Goal: Check status: Check status

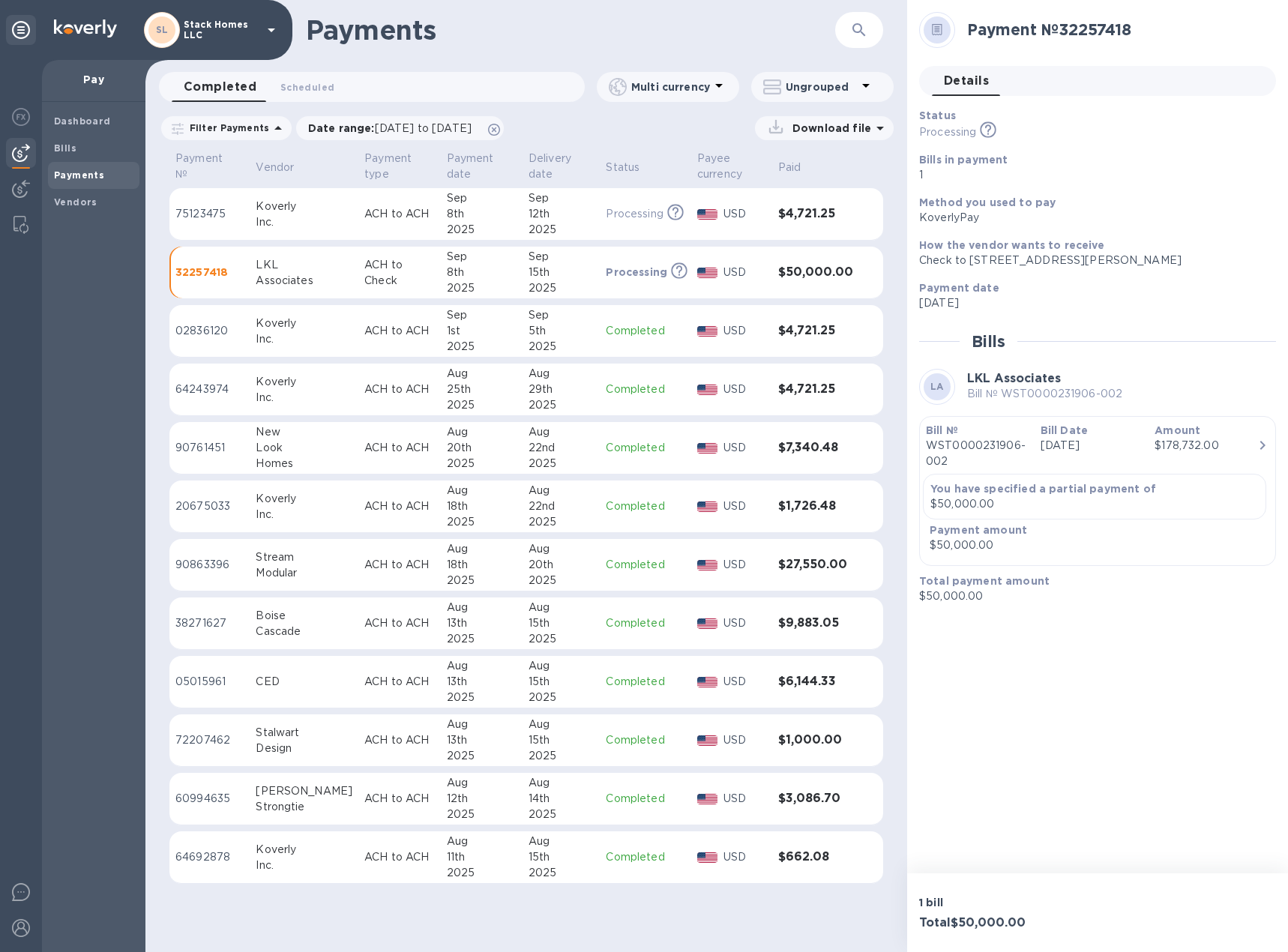
click at [471, 279] on div "8th" at bounding box center [482, 272] width 70 height 15
click at [988, 136] on icon at bounding box center [988, 129] width 16 height 16
click at [939, 129] on p "Processing" at bounding box center [947, 132] width 57 height 15
click at [337, 95] on button "Scheduled 0" at bounding box center [307, 87] width 78 height 30
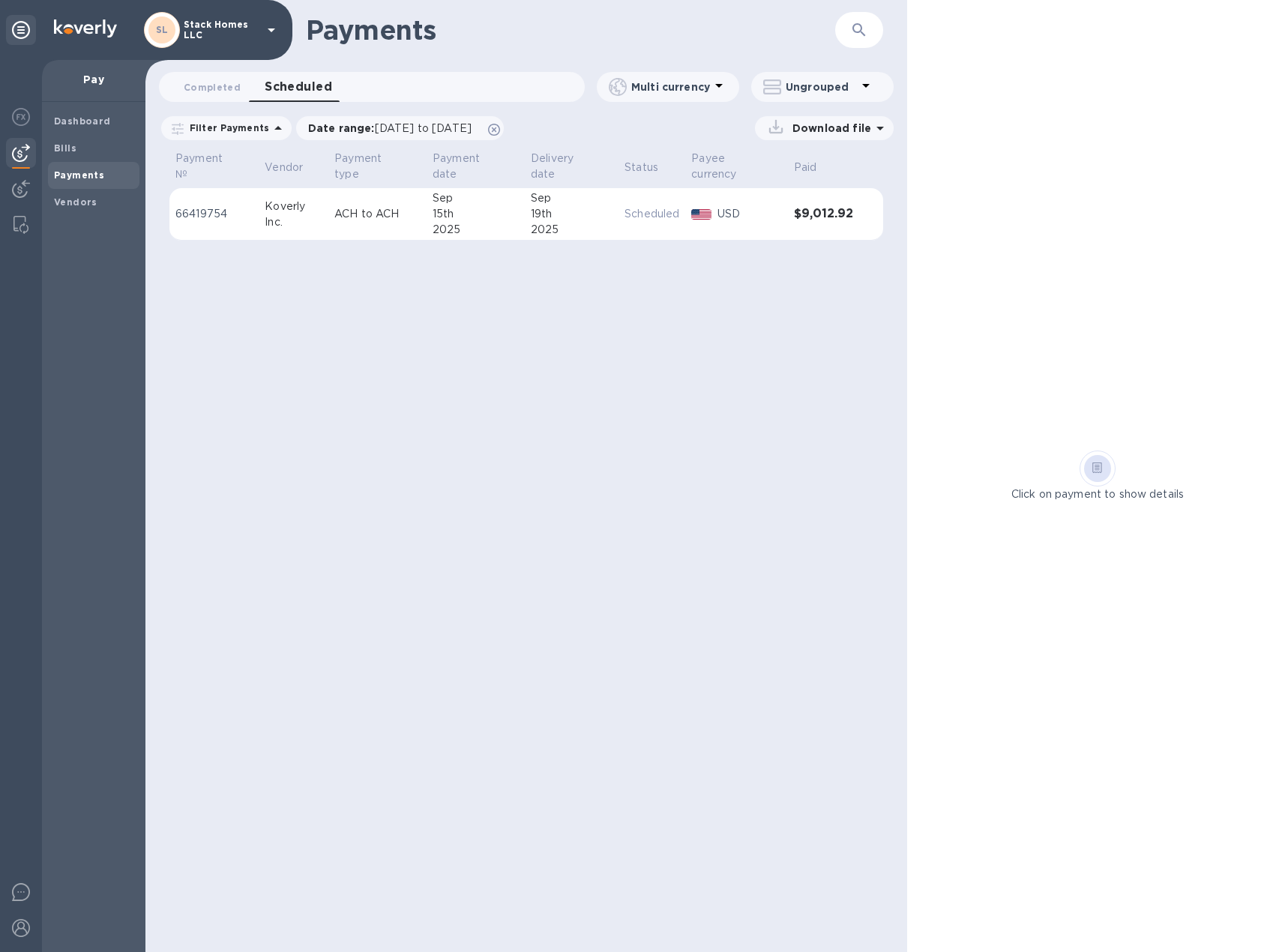
click at [442, 216] on div "15th" at bounding box center [475, 214] width 86 height 15
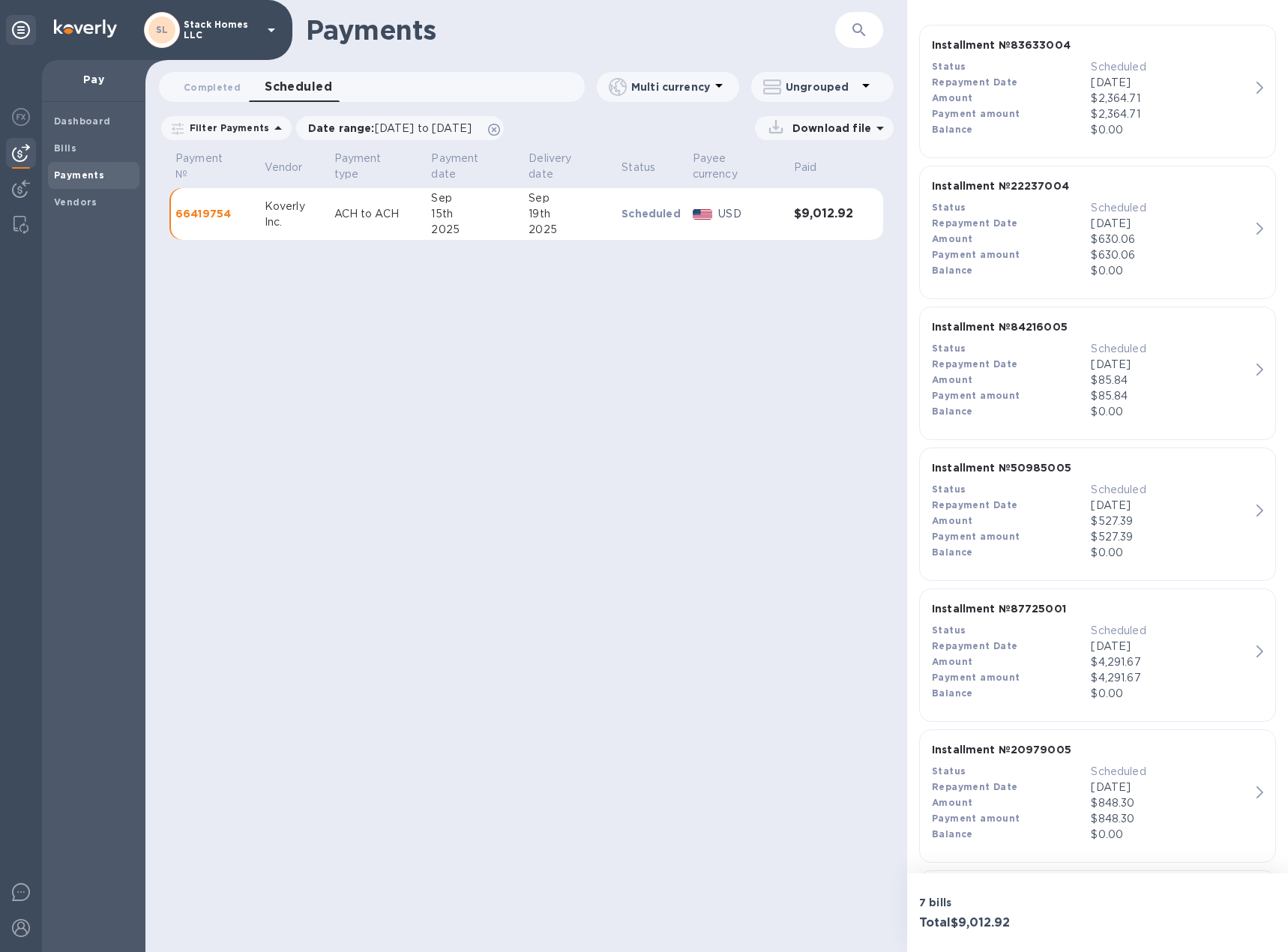
scroll to position [353, 0]
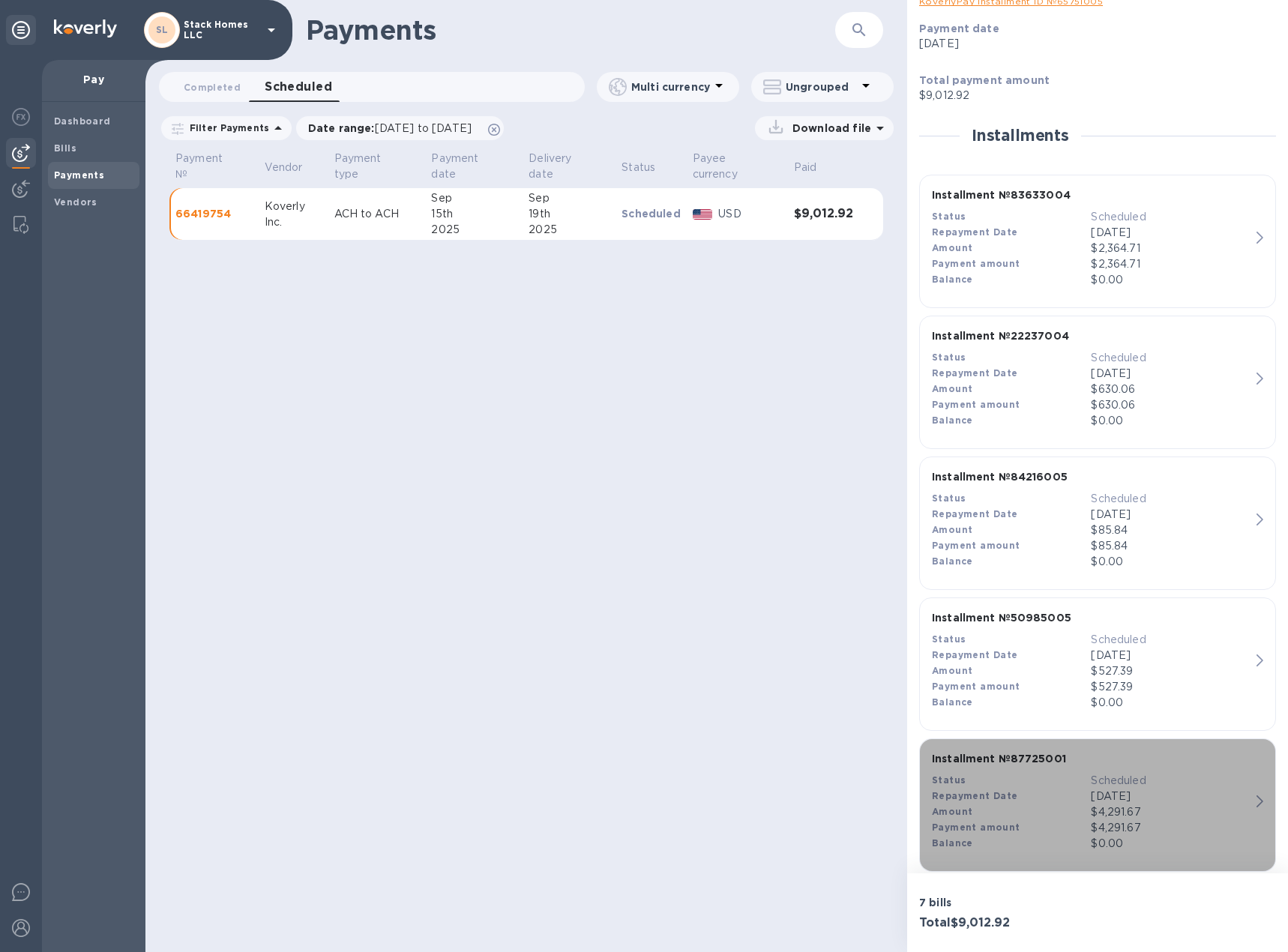
click at [1203, 769] on div "Installment № 87725001 Status Scheduled Repayment Date [DATE] Amount $4,291.67 …" at bounding box center [1091, 801] width 331 height 112
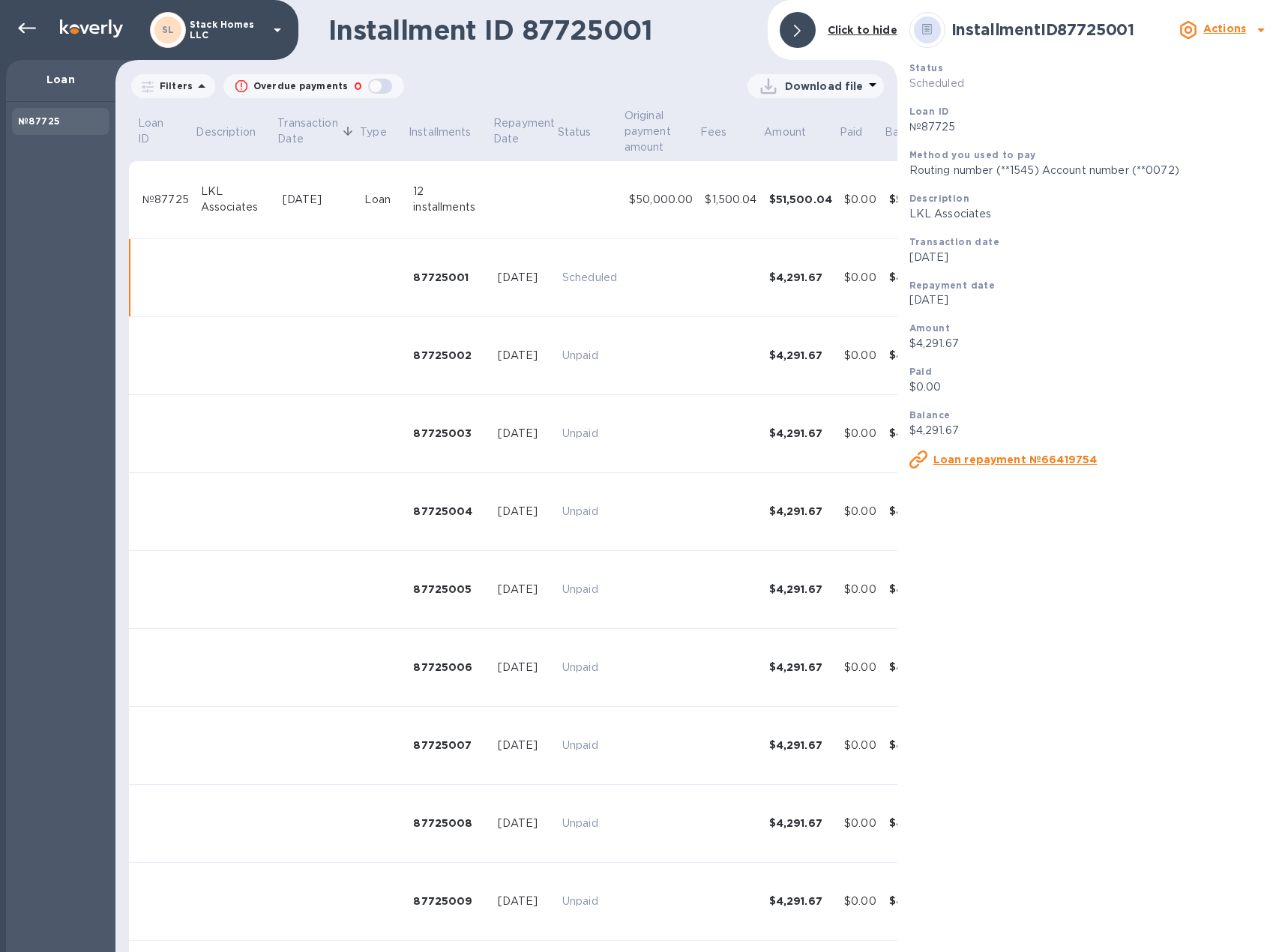
scroll to position [58, 0]
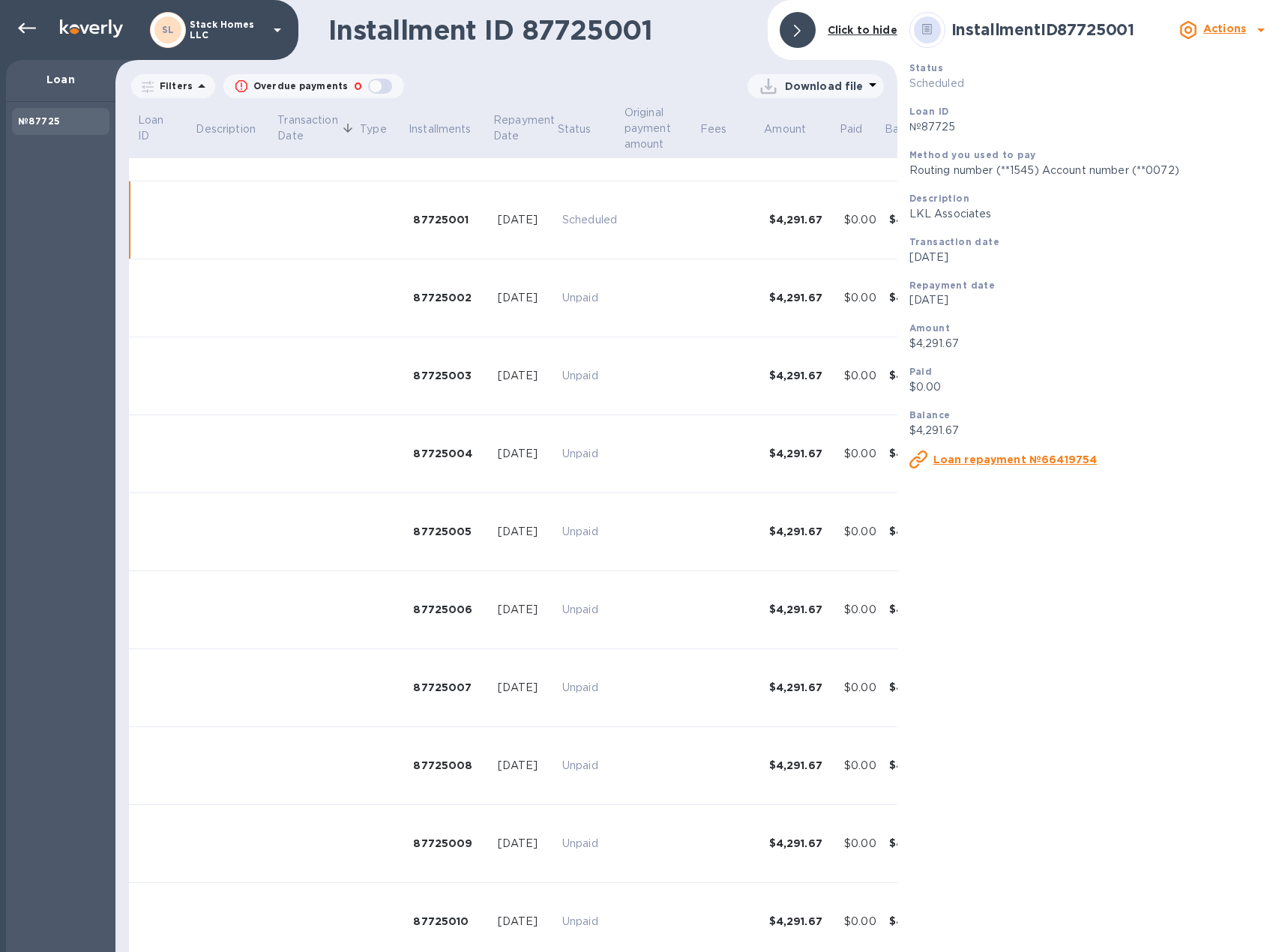
click at [979, 458] on u "Loan repayment №66419754" at bounding box center [1015, 459] width 164 height 12
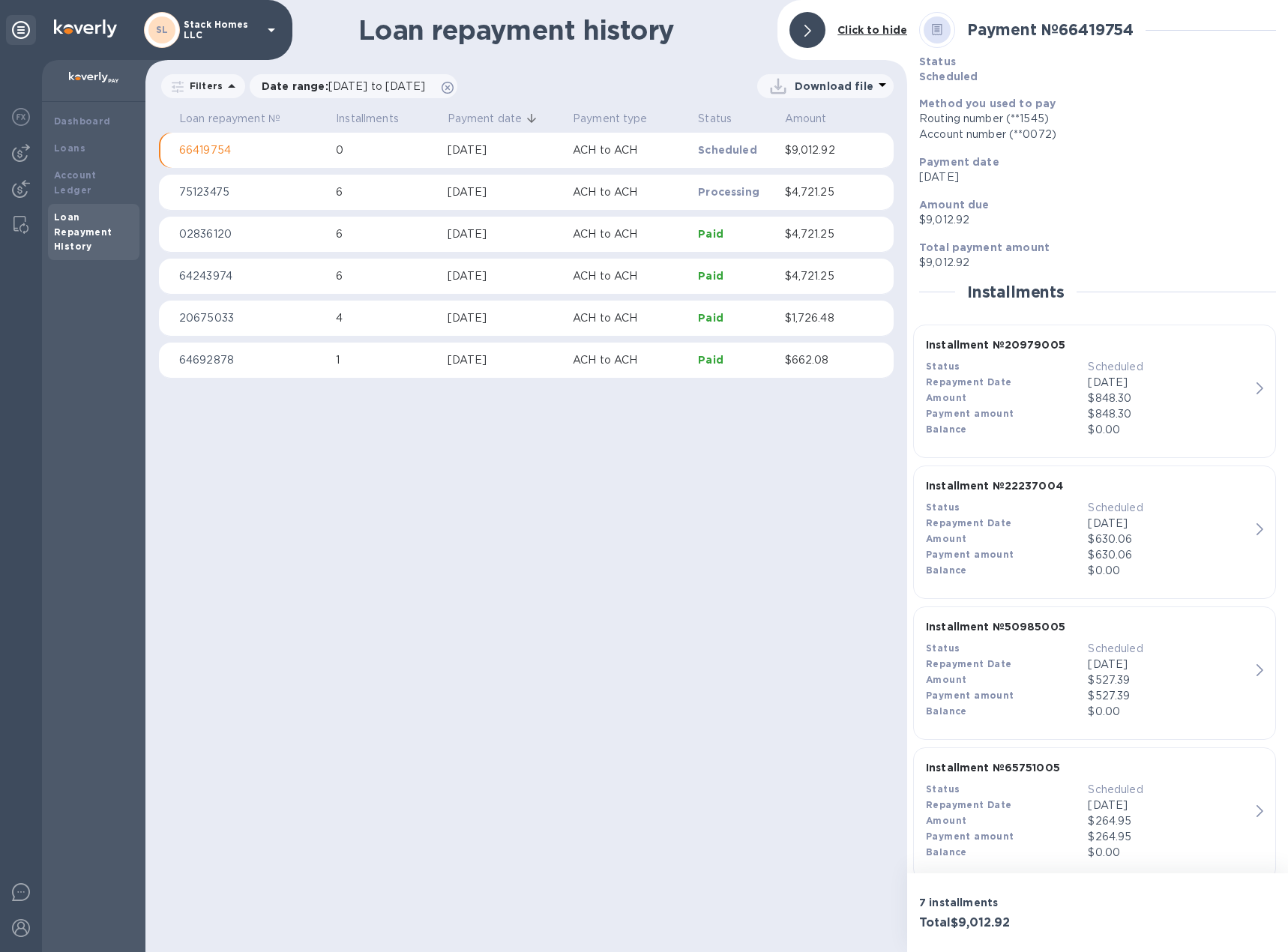
click at [836, 195] on p "$4,721.25" at bounding box center [822, 192] width 75 height 15
click at [740, 149] on p "Scheduled" at bounding box center [735, 149] width 74 height 15
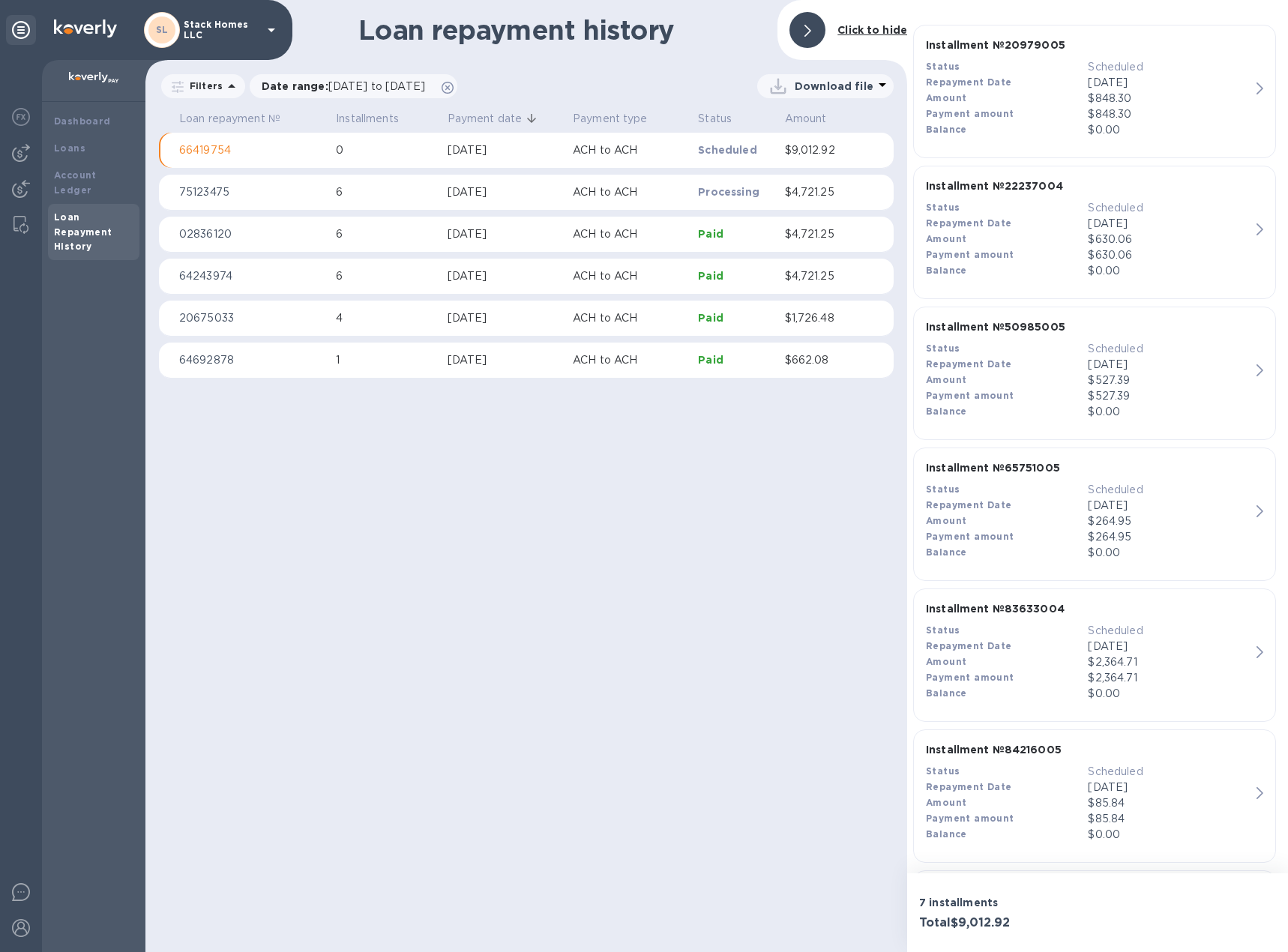
scroll to position [449, 0]
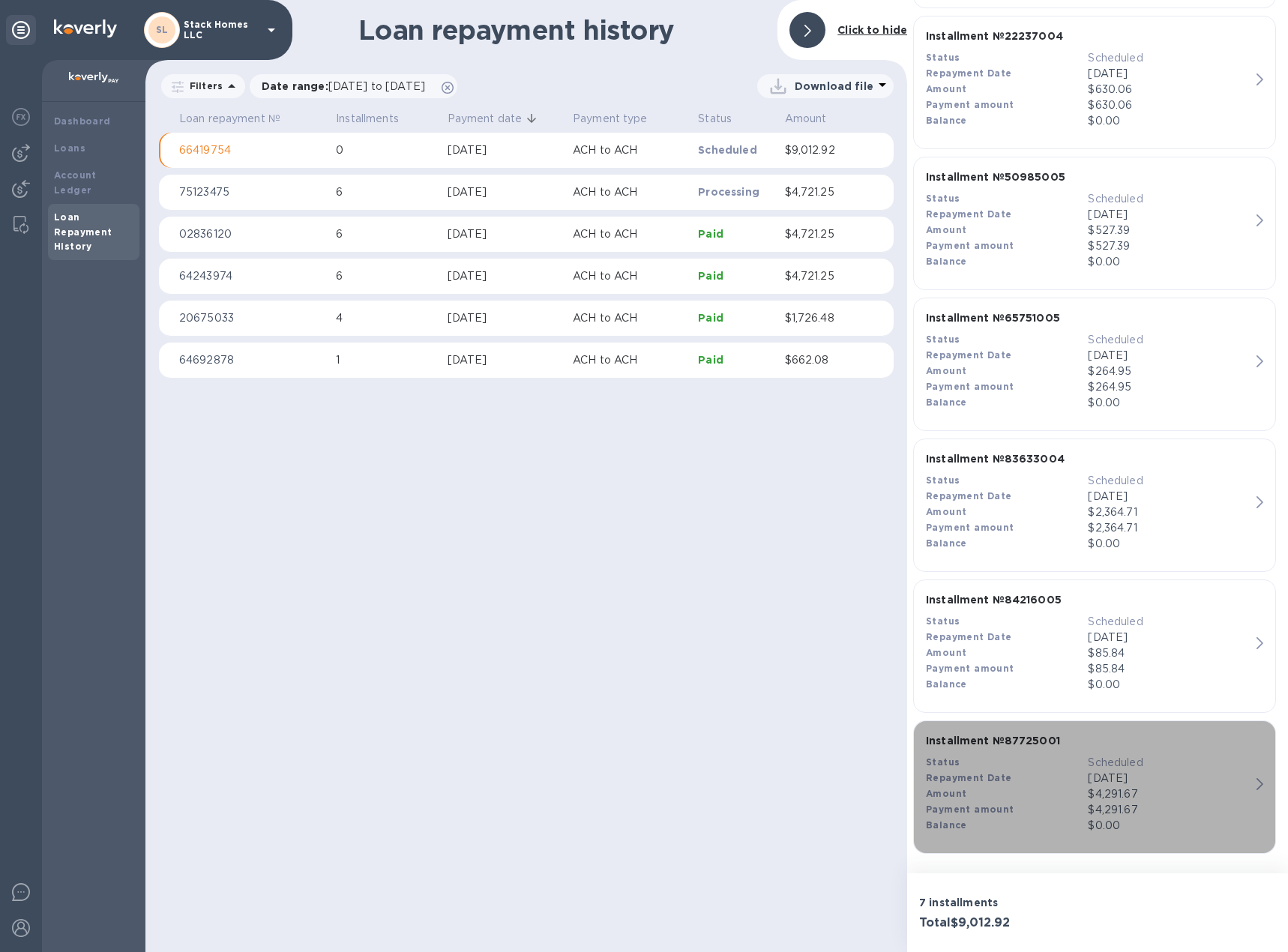
click at [1135, 788] on div "$4,291.67" at bounding box center [1168, 794] width 162 height 15
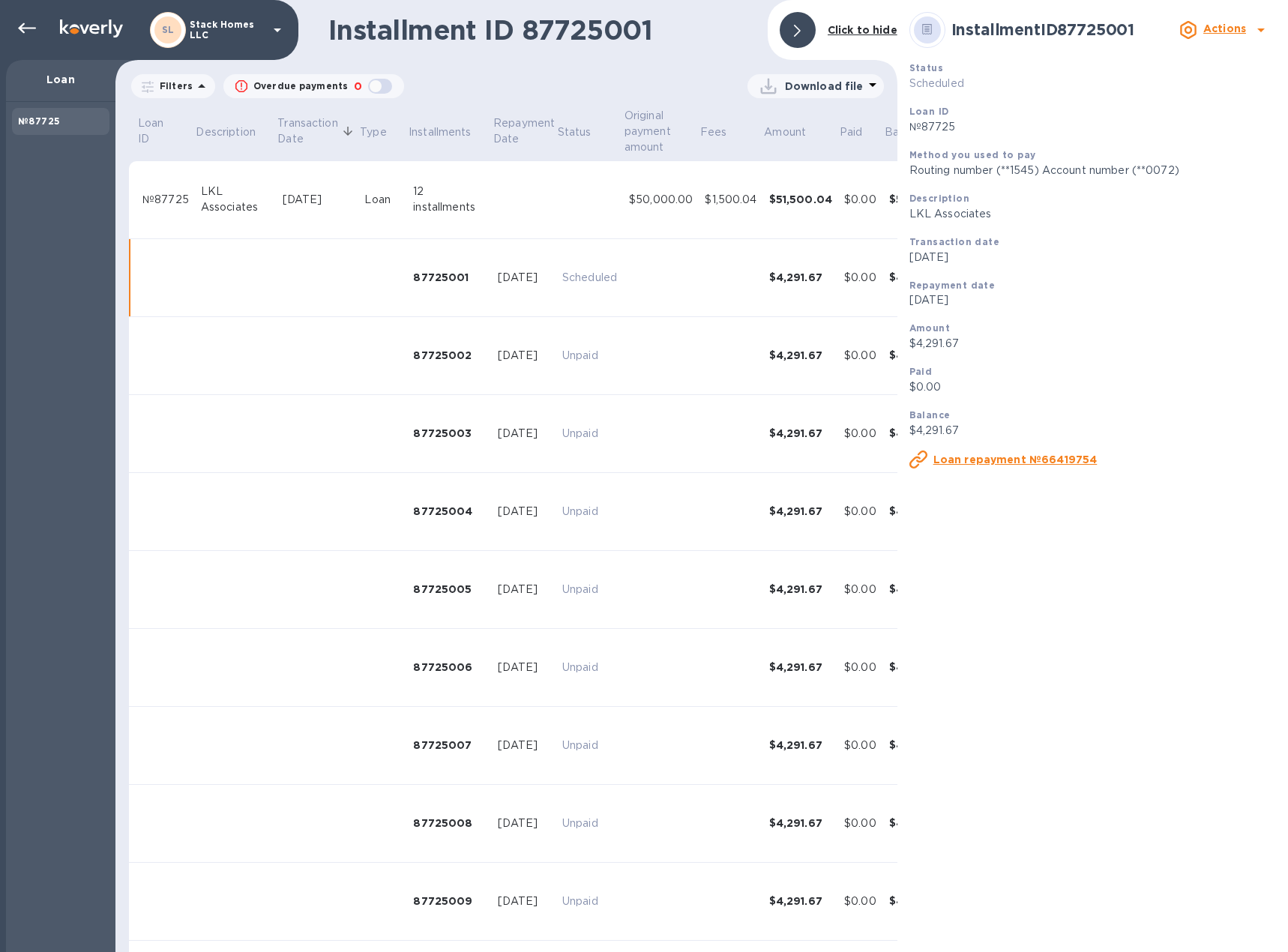
scroll to position [58, 0]
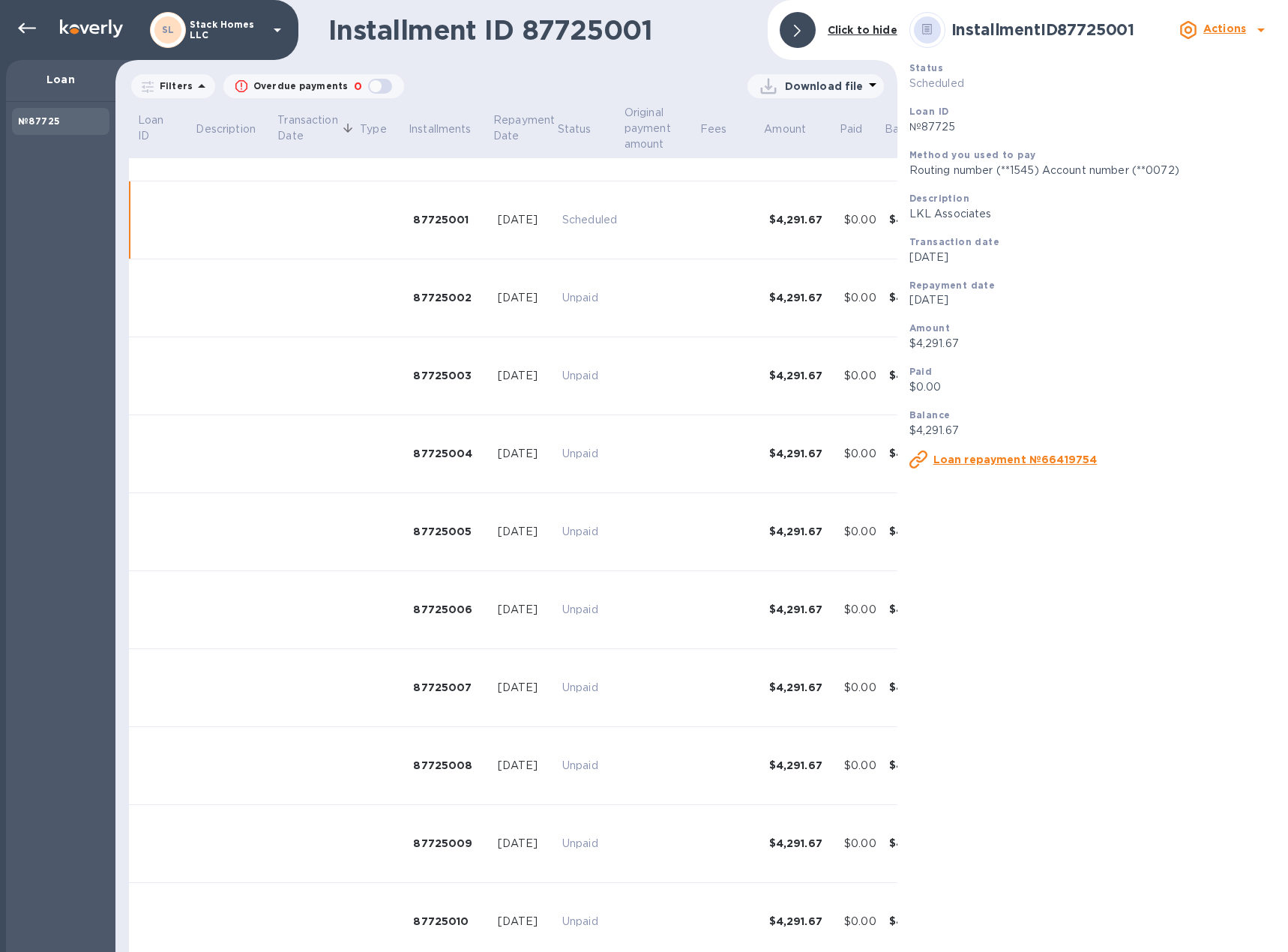
click at [1256, 23] on icon at bounding box center [1260, 29] width 18 height 18
drag, startPoint x: 1167, startPoint y: 95, endPoint x: 1152, endPoint y: 177, distance: 83.4
click at [1152, 177] on div "Actions Change payment method" at bounding box center [644, 476] width 1288 height 952
click at [816, 31] on div at bounding box center [644, 476] width 1288 height 952
click at [792, 31] on div at bounding box center [797, 30] width 36 height 36
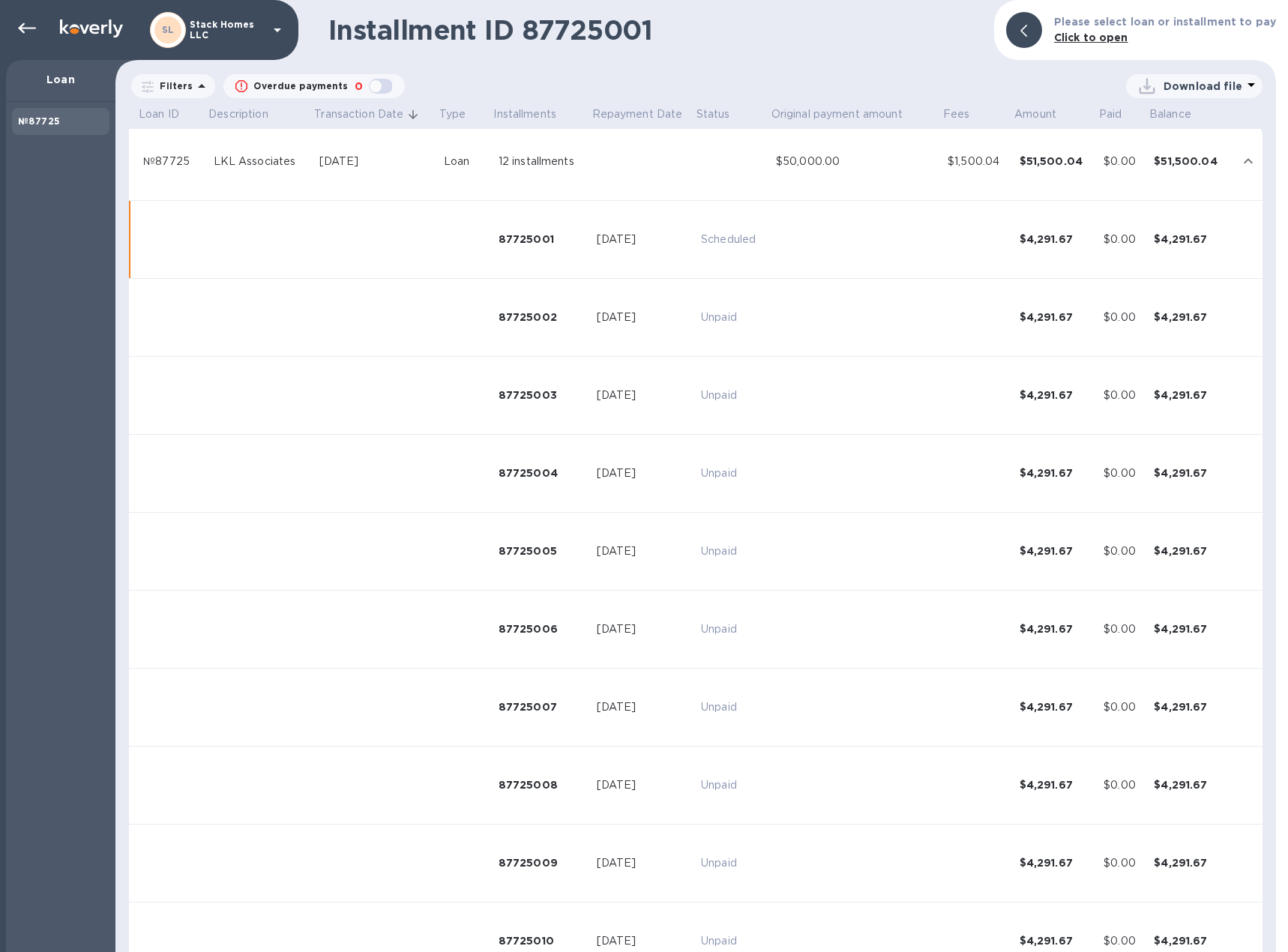
scroll to position [0, 0]
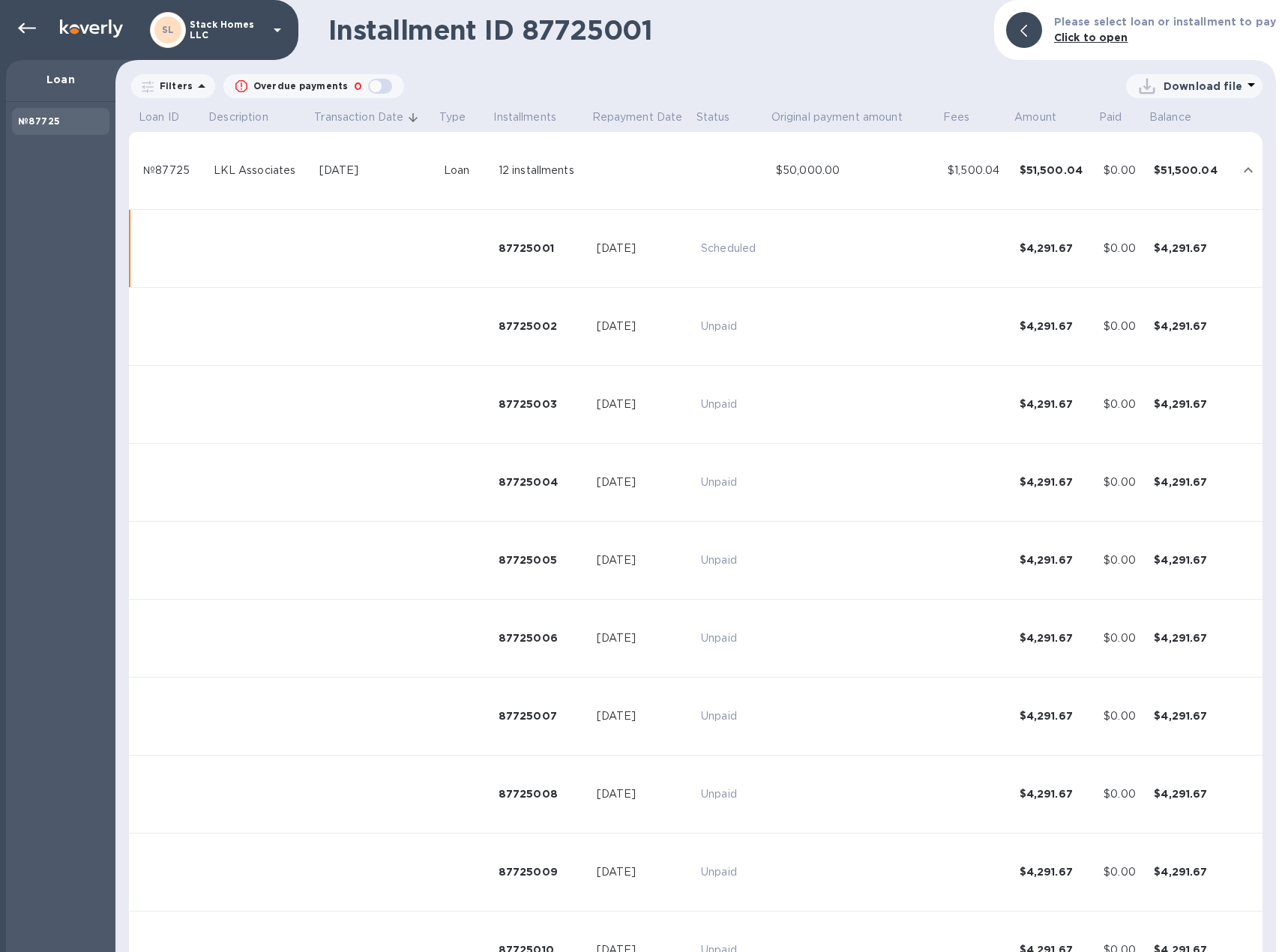
click at [1200, 169] on div "$51,500.04" at bounding box center [1190, 169] width 72 height 15
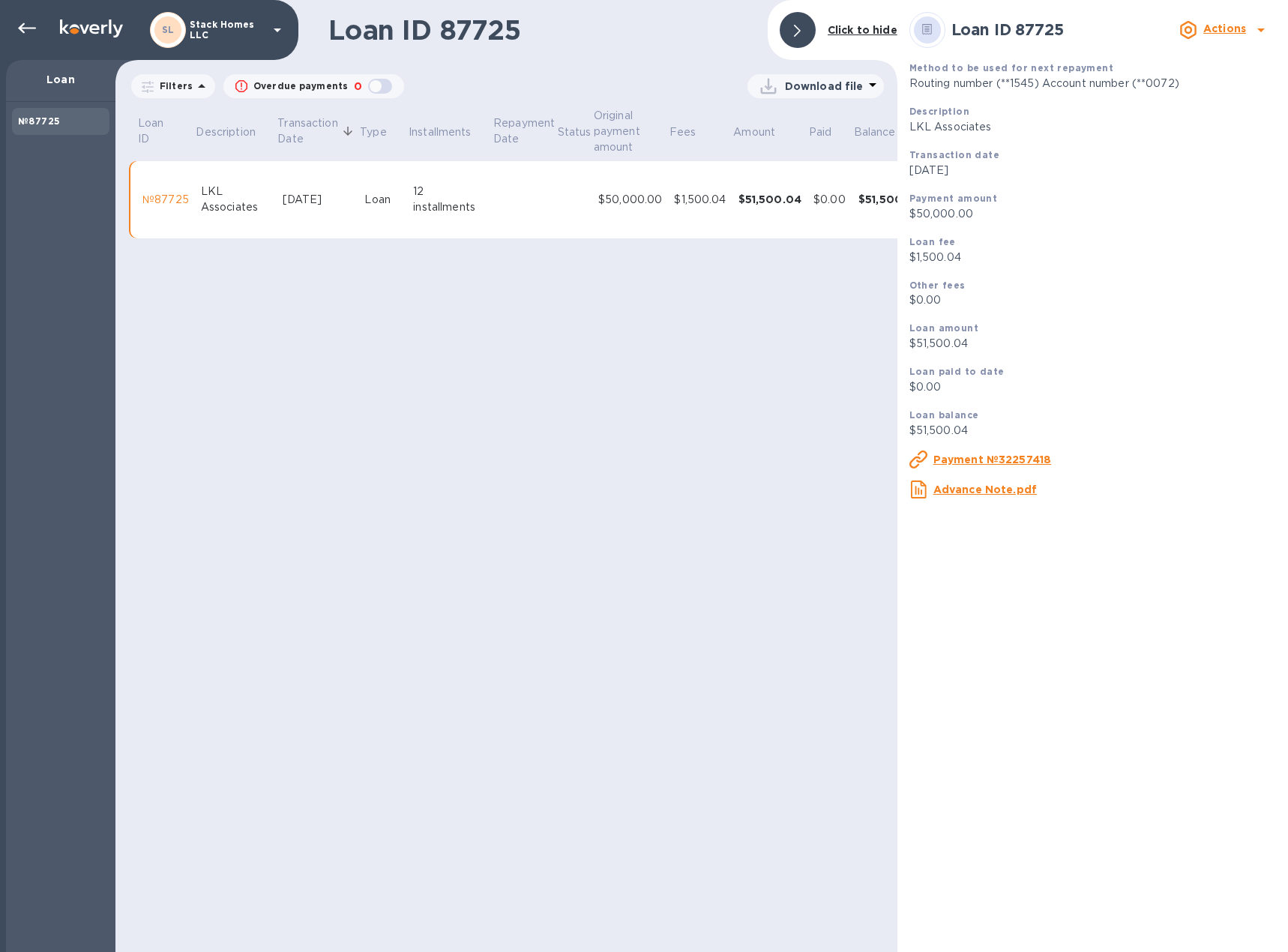
click at [1227, 28] on b "Actions" at bounding box center [1225, 28] width 43 height 12
click at [1227, 28] on div at bounding box center [644, 476] width 1288 height 952
click at [1000, 450] on div "Payment №32257418" at bounding box center [980, 459] width 142 height 18
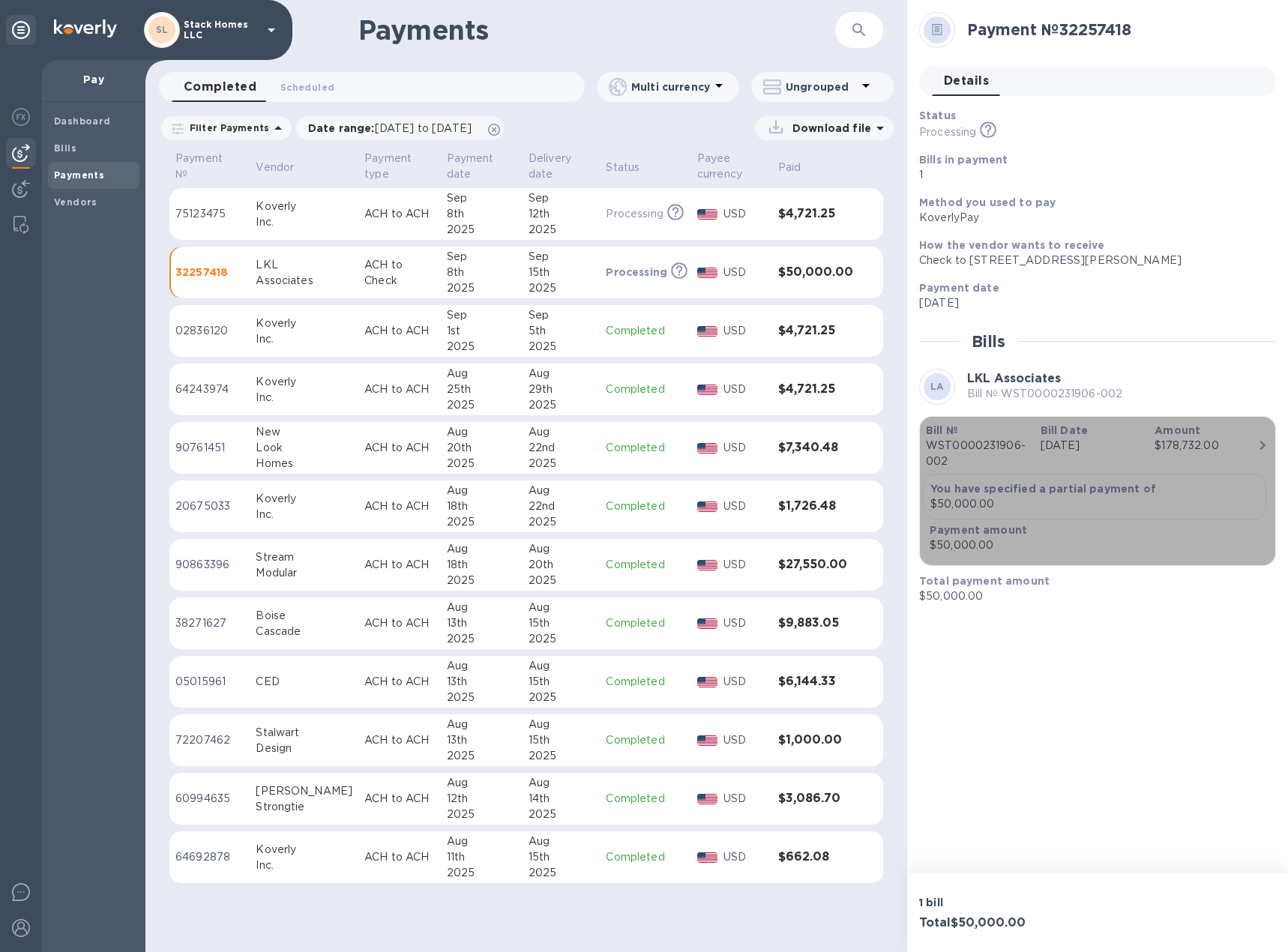
click at [1003, 454] on p "WST0000231906-002" at bounding box center [976, 453] width 102 height 32
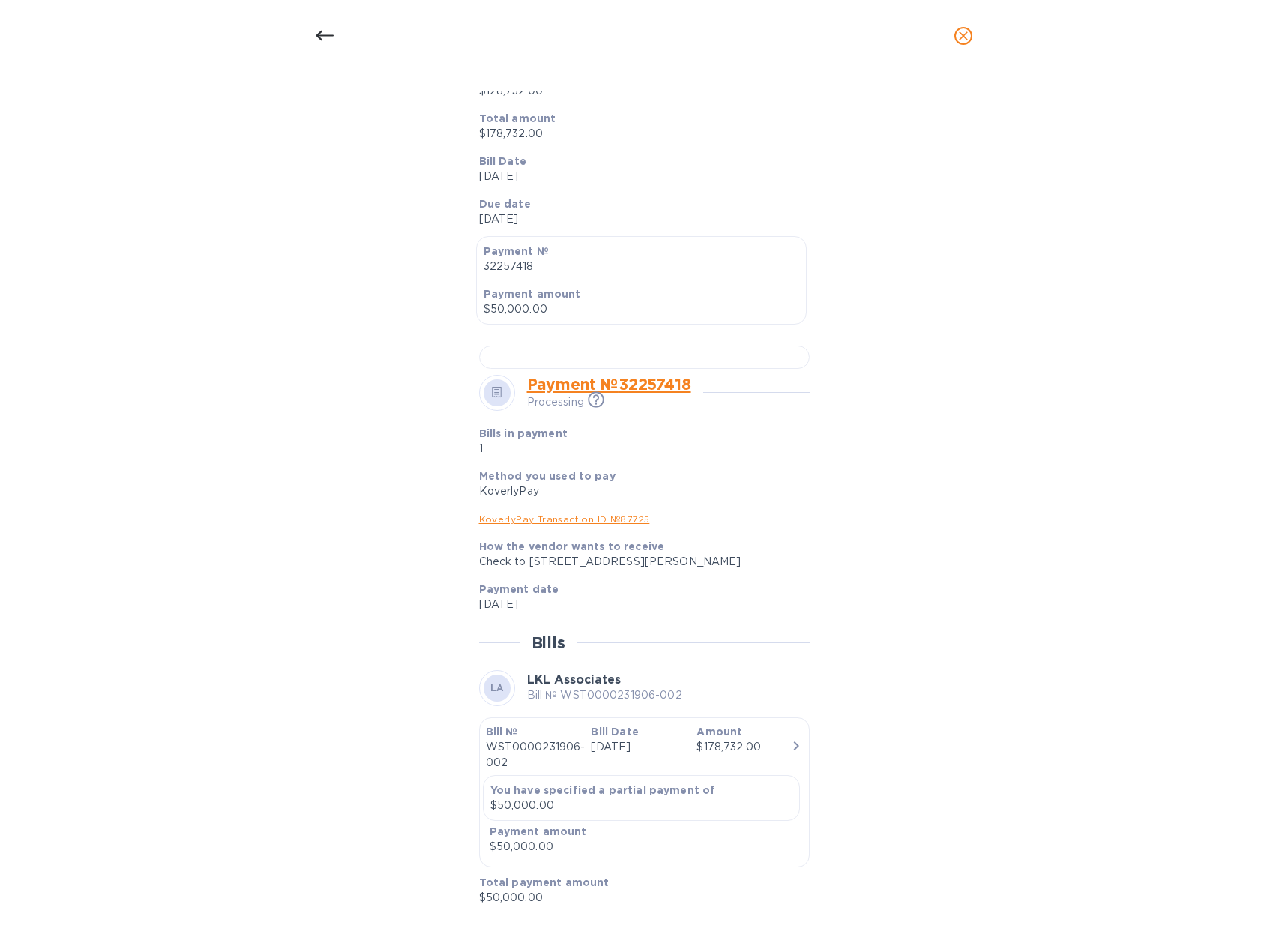
scroll to position [676, 0]
click at [552, 521] on link "KoverlyPay Transaction ID № 87725" at bounding box center [564, 519] width 171 height 12
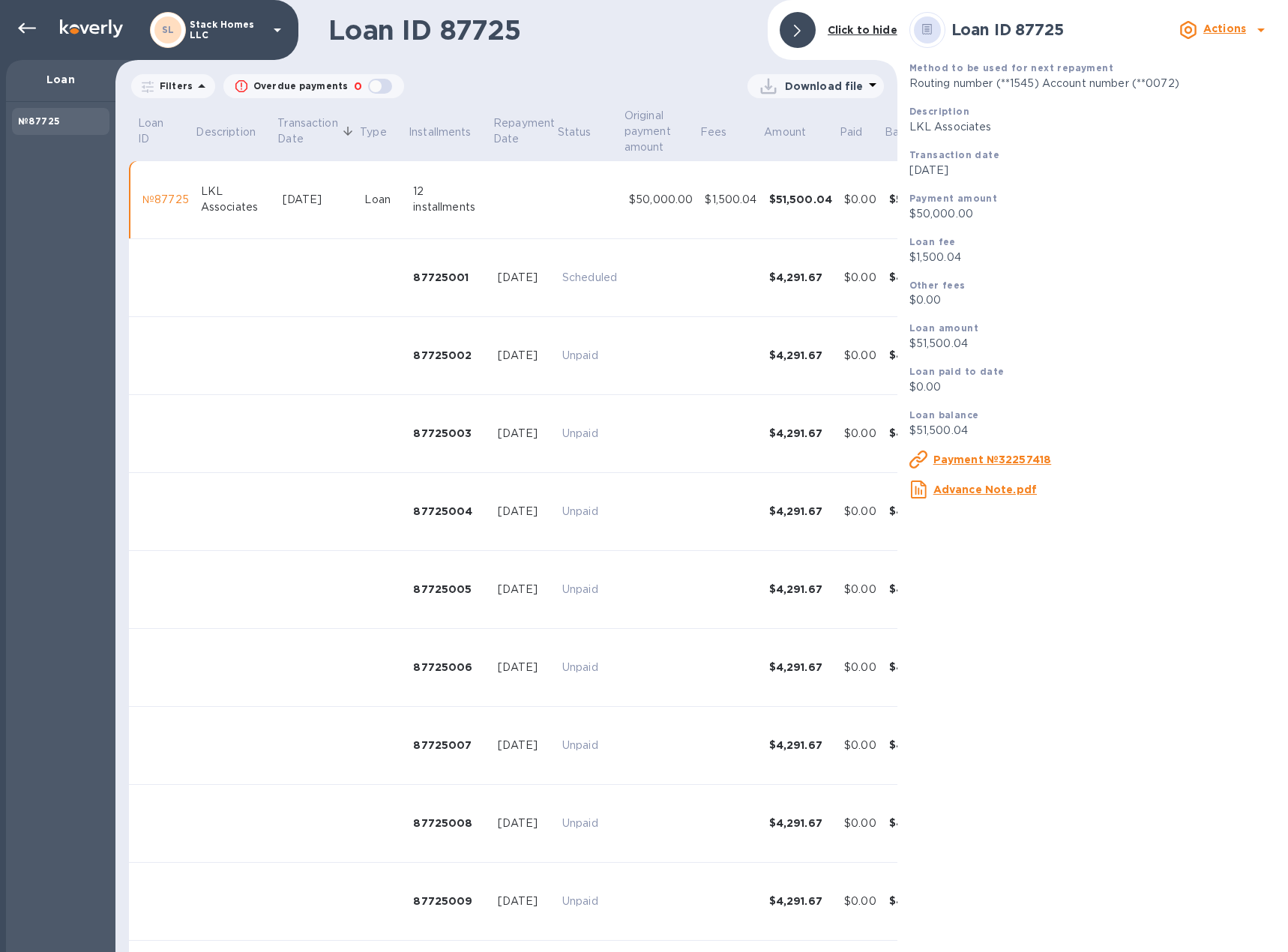
click at [1219, 30] on b "Actions" at bounding box center [1225, 28] width 43 height 12
click at [1220, 30] on div at bounding box center [644, 476] width 1288 height 952
